Goal: Share content

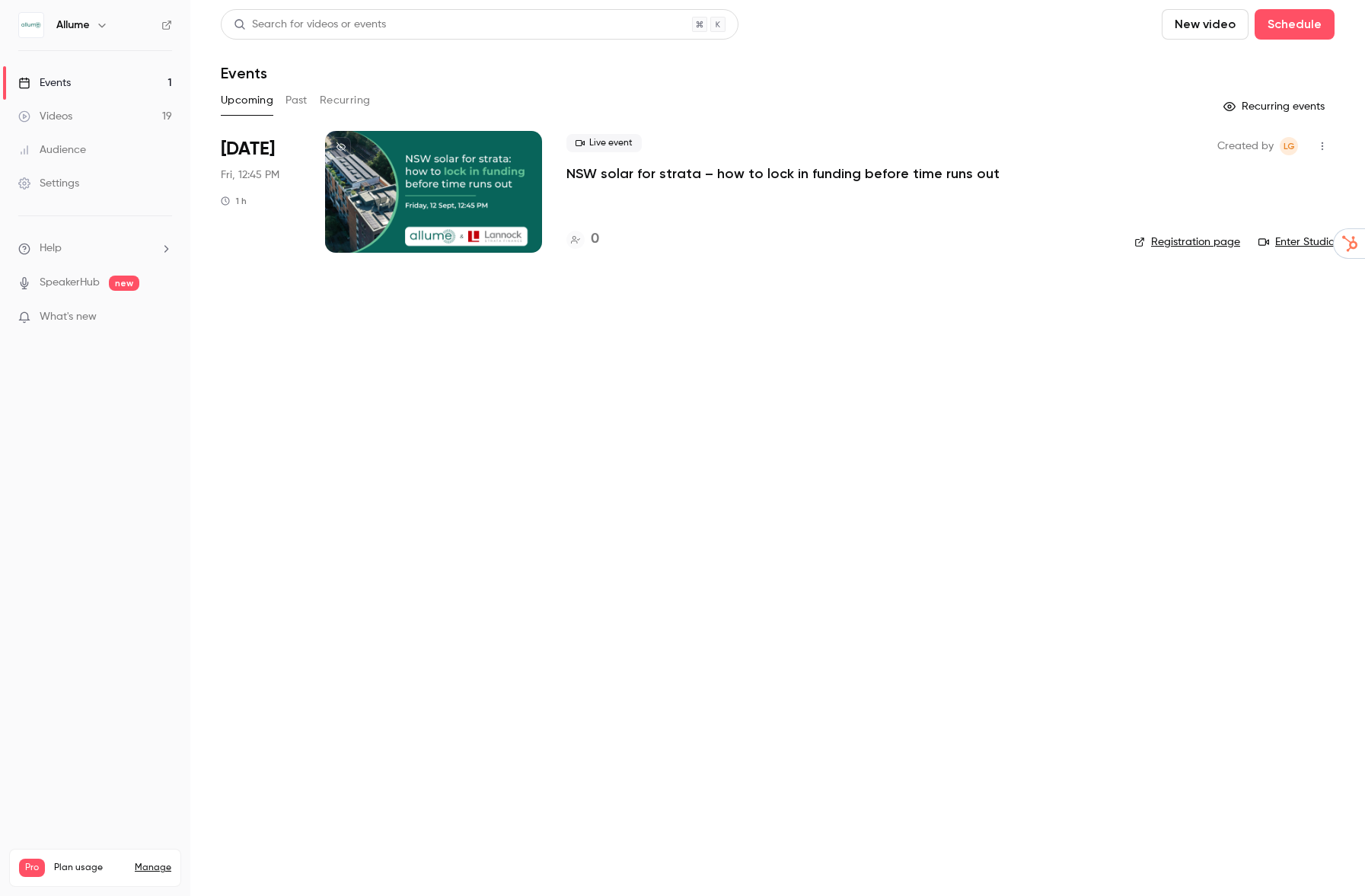
drag, startPoint x: 565, startPoint y: 172, endPoint x: 762, endPoint y: 246, distance: 210.4
click at [631, 178] on p "NSW solar for strata – how to lock in funding before time runs out" at bounding box center [783, 173] width 433 height 18
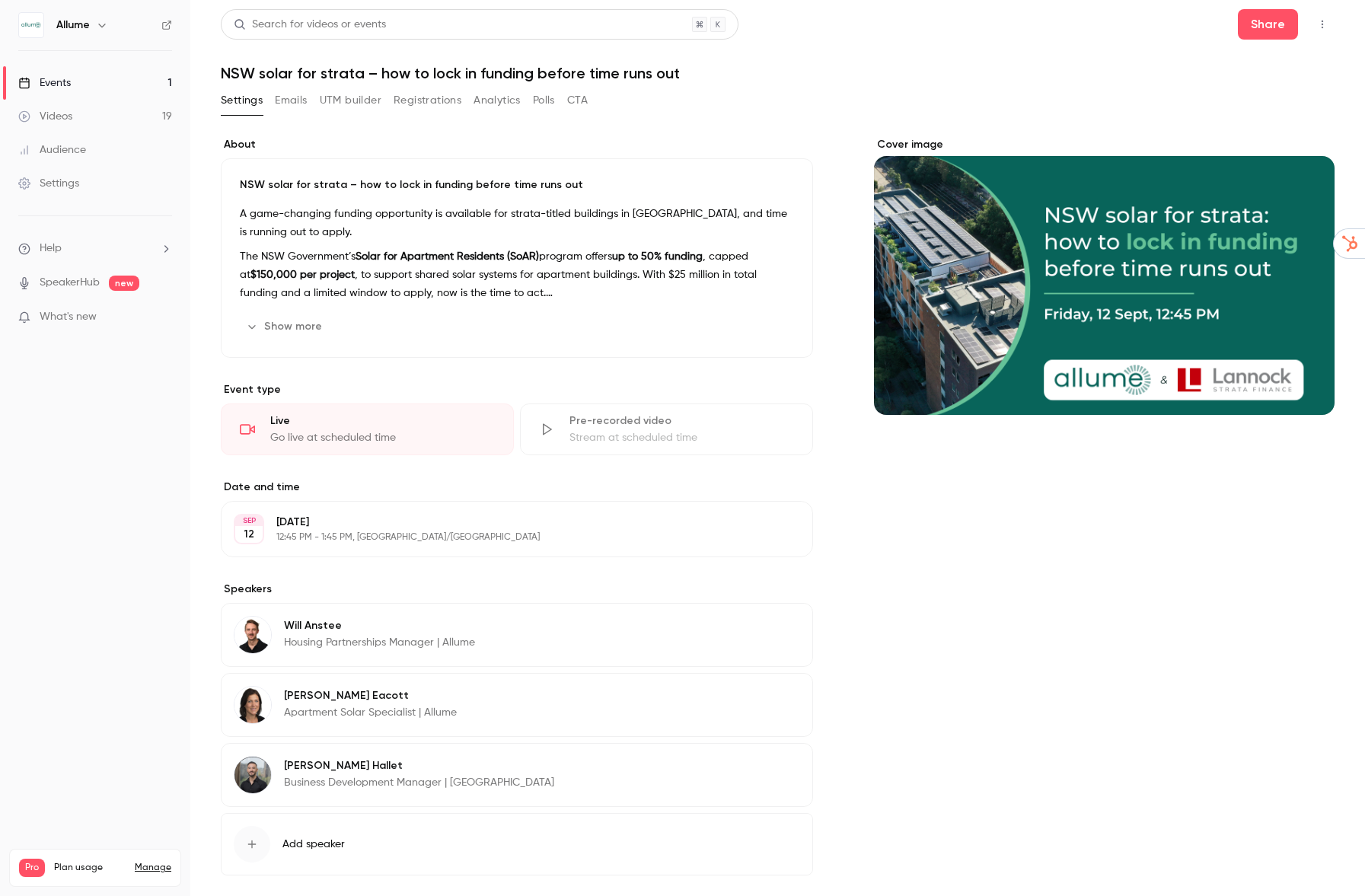
click at [224, 74] on h1 "NSW solar for strata – how to lock in funding before time runs out" at bounding box center [777, 73] width 1113 height 18
click at [1267, 31] on button "Share" at bounding box center [1268, 24] width 60 height 31
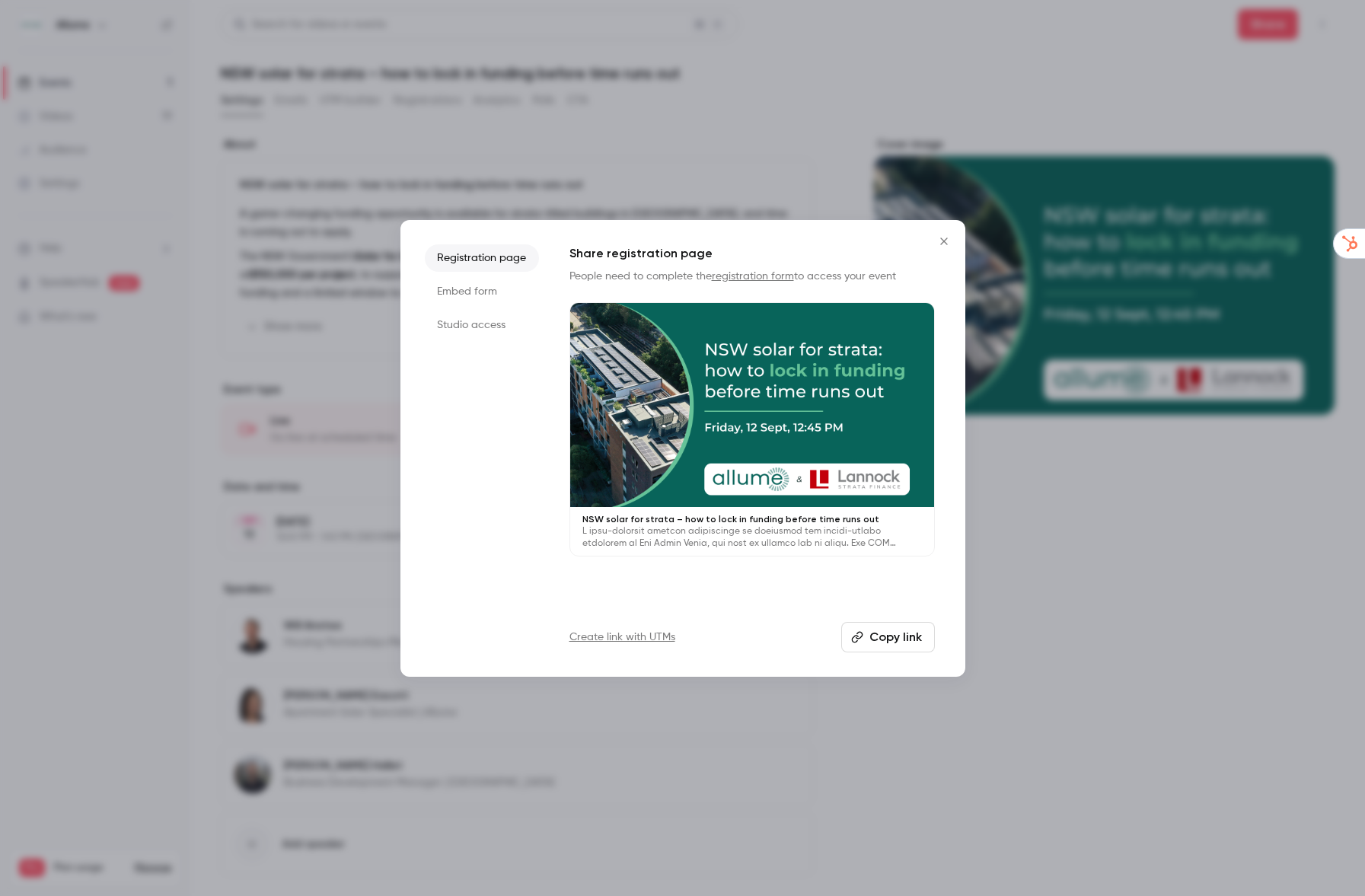
click at [1079, 622] on div at bounding box center [682, 448] width 1365 height 896
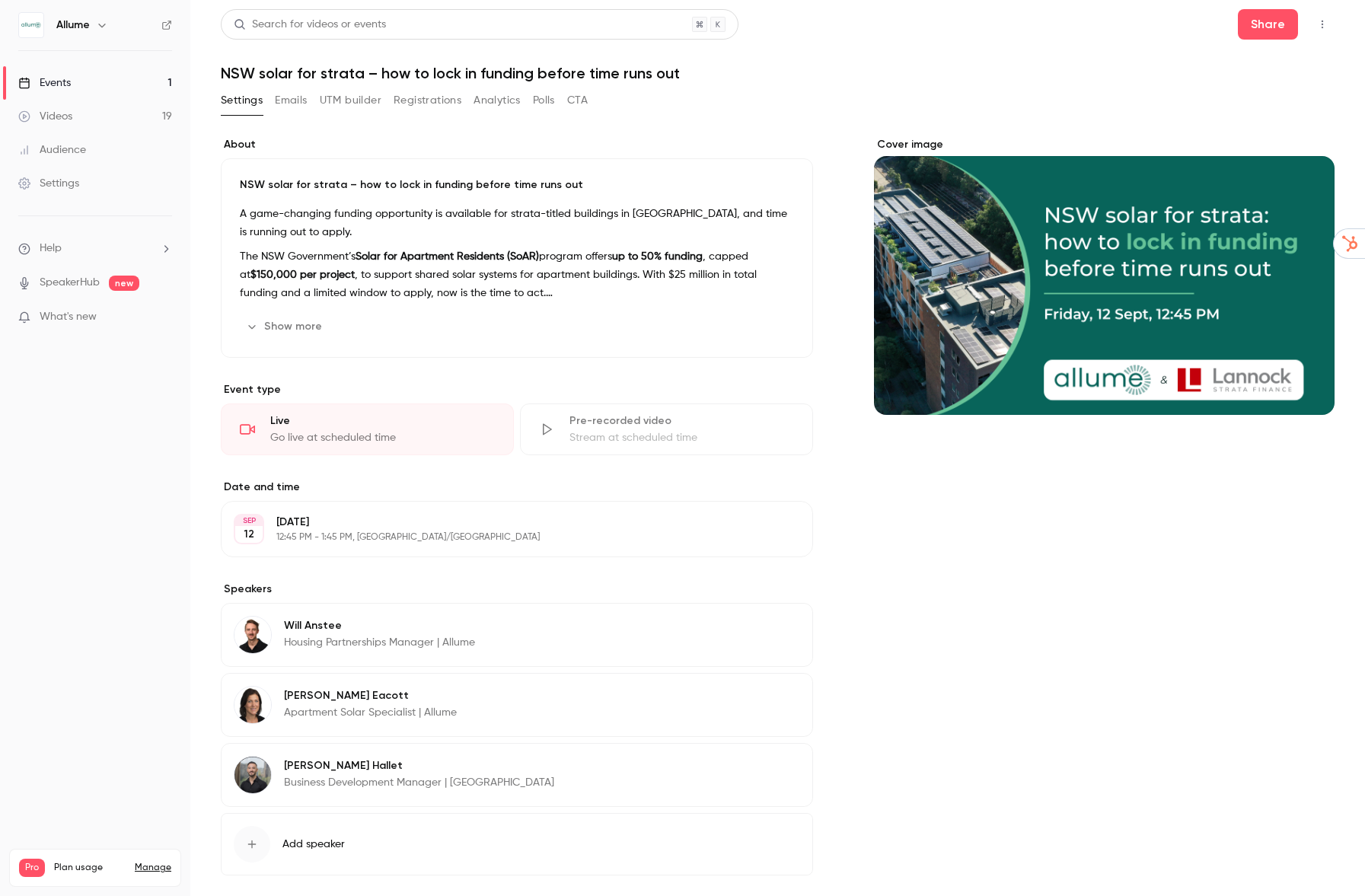
click at [341, 106] on button "UTM builder" at bounding box center [351, 100] width 62 height 24
